Goal: Information Seeking & Learning: Learn about a topic

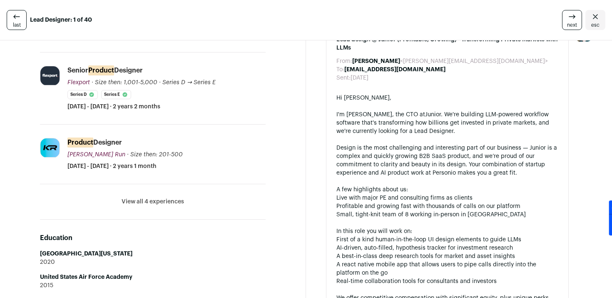
scroll to position [339, 0]
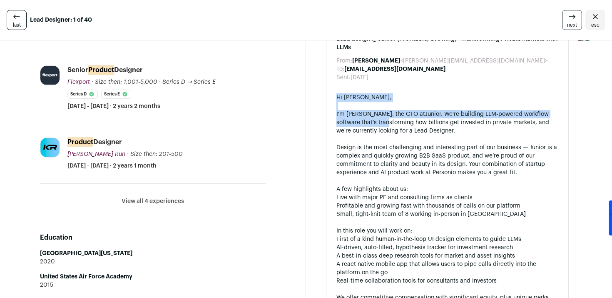
drag, startPoint x: 335, startPoint y: 96, endPoint x: 363, endPoint y: 177, distance: 86.1
click at [350, 143] on div "Lead design @ Junior (Profitable, Growing) - Transforming Private Markets with …" at bounding box center [447, 260] width 243 height 470
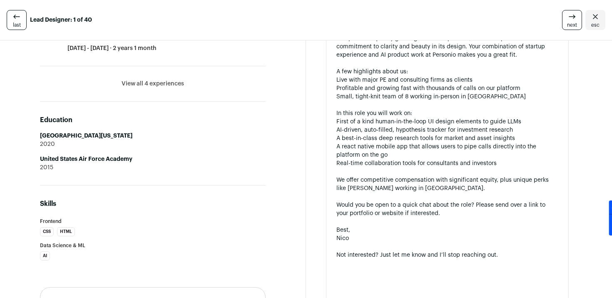
scroll to position [457, 0]
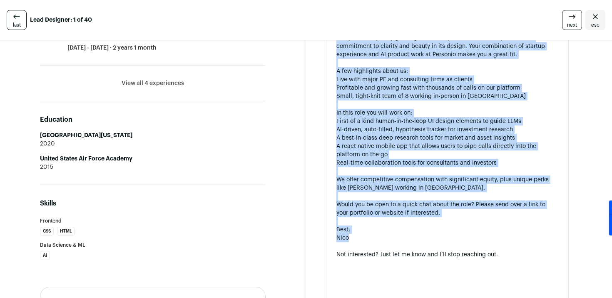
click at [368, 239] on div "Nico" at bounding box center [447, 238] width 222 height 8
click at [507, 251] on div "Not interested? Just let me know and I’ll stop reaching out." at bounding box center [447, 254] width 222 height 8
copy div "Lo Ipsumd, S'a Cons, adi ELI se Doeius . Te'in utlabore ETD-magnaal enimadmi ve…"
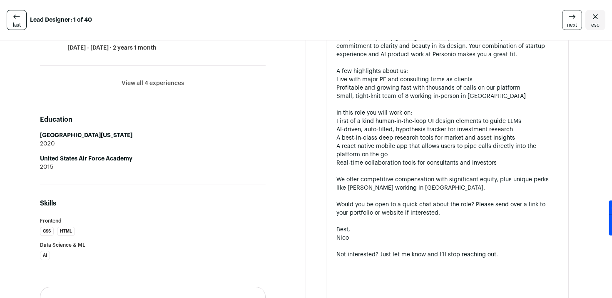
click at [507, 246] on div at bounding box center [447, 246] width 222 height 8
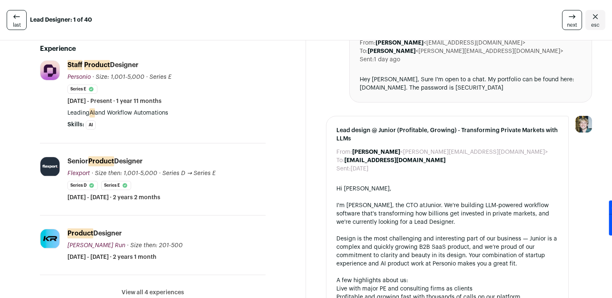
scroll to position [0, 0]
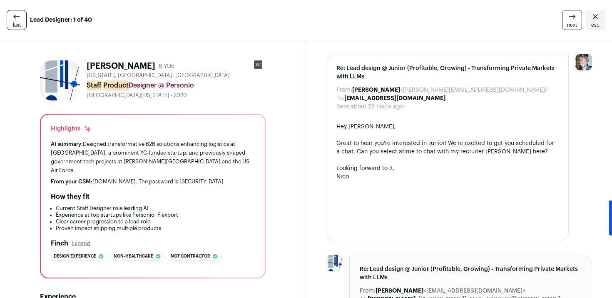
click at [577, 16] on icon at bounding box center [572, 17] width 10 height 10
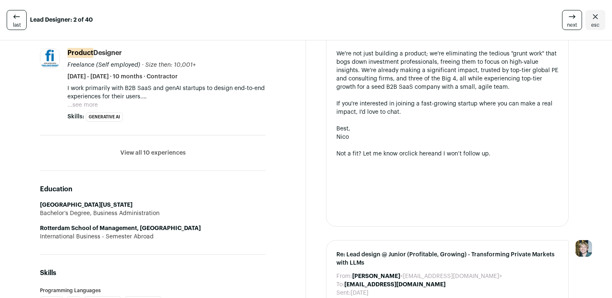
scroll to position [522, 0]
